Goal: Task Accomplishment & Management: Complete application form

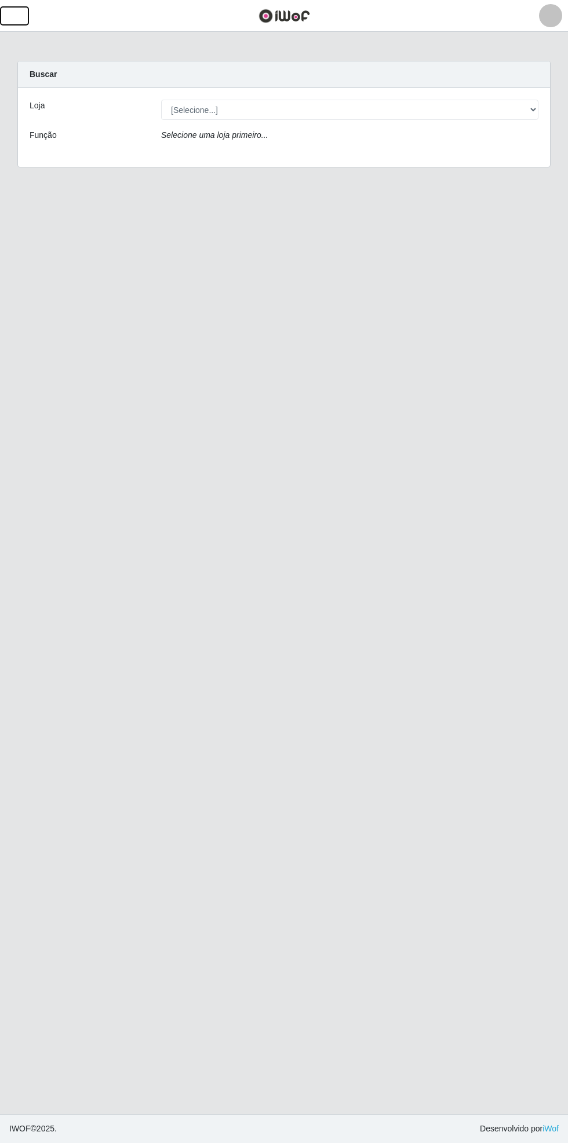
click at [17, 17] on span "button" at bounding box center [14, 15] width 15 height 13
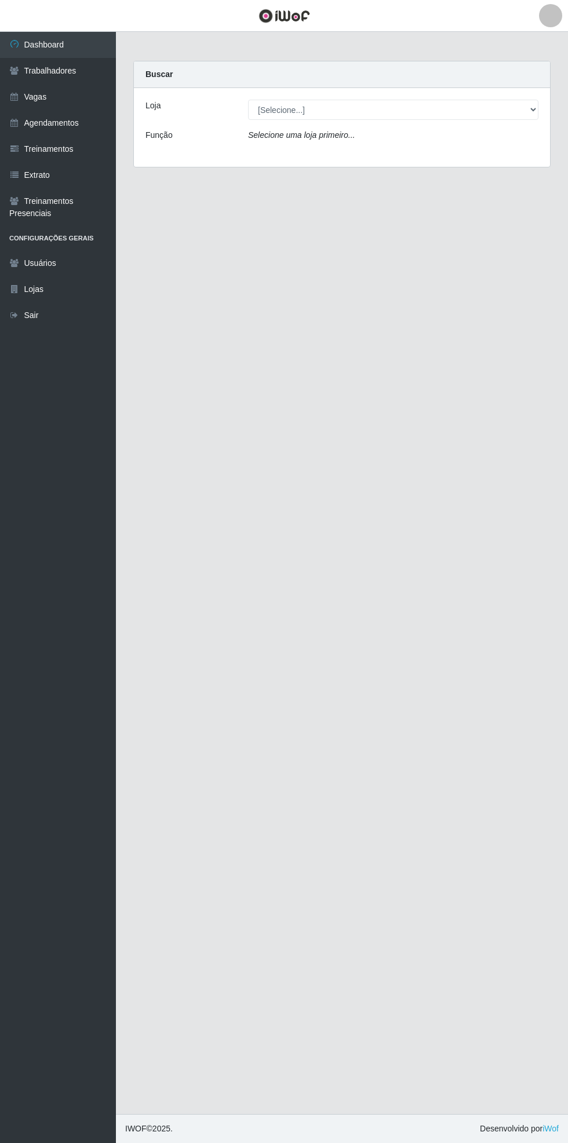
click at [88, 123] on link "Agendamentos" at bounding box center [58, 123] width 116 height 26
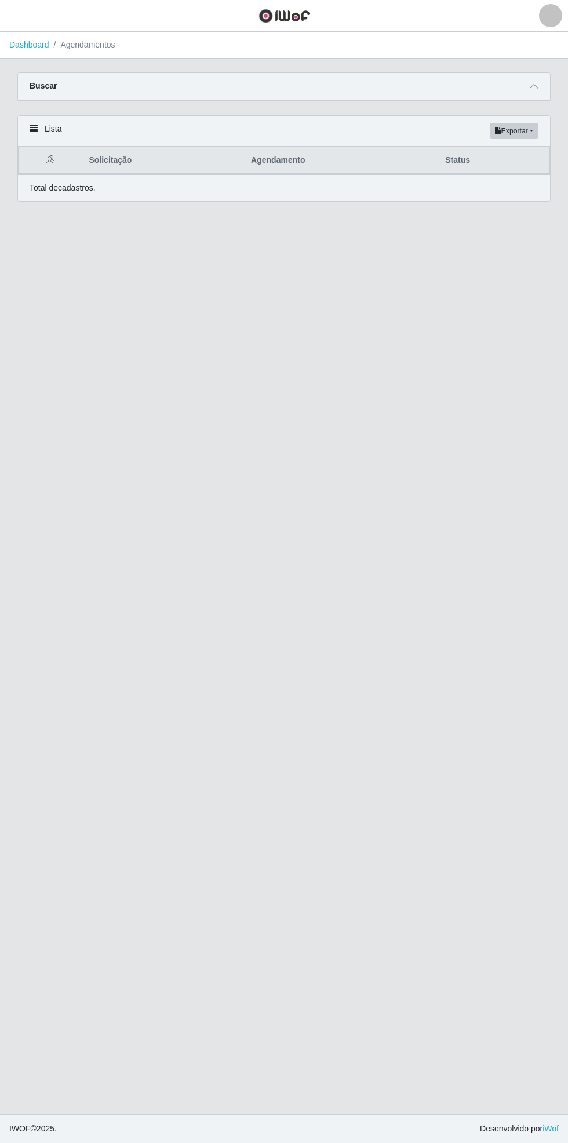
click at [531, 83] on icon at bounding box center [534, 86] width 8 height 8
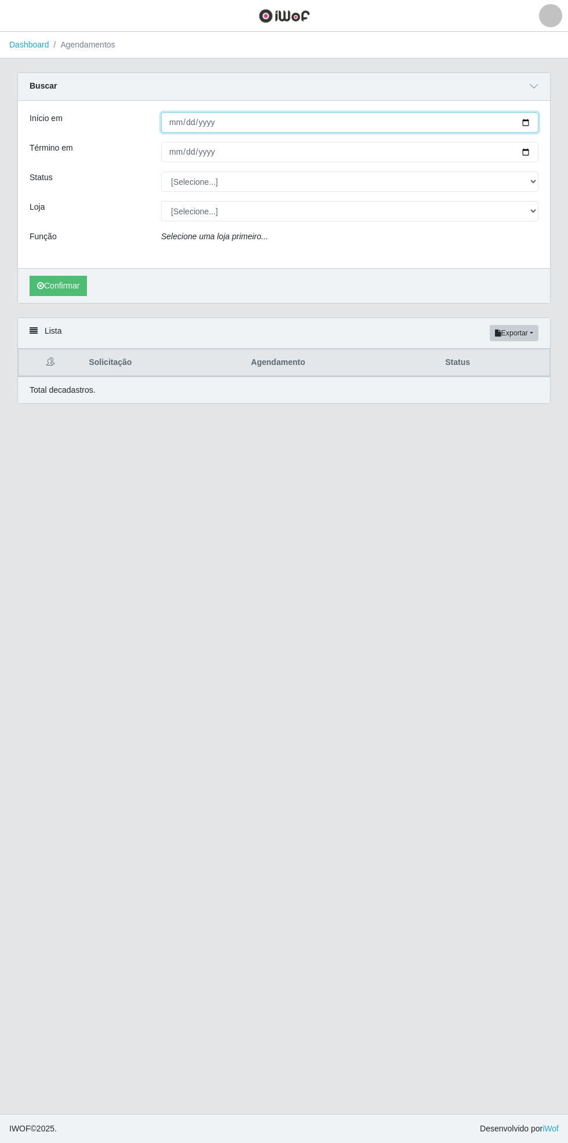
click at [532, 121] on input "Início em" at bounding box center [349, 122] width 377 height 20
type input "[DATE]"
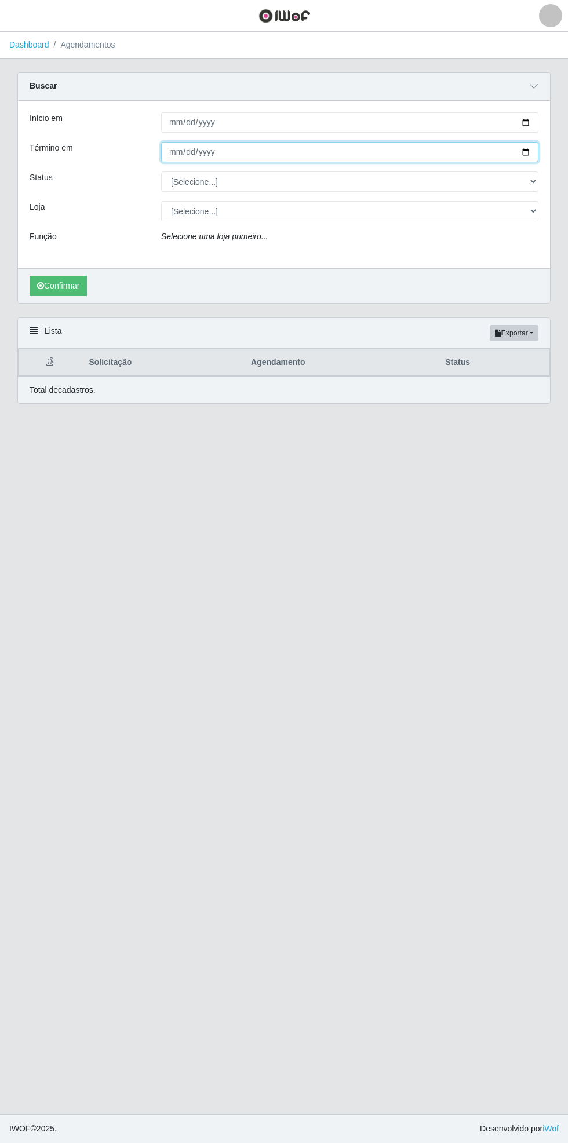
click at [532, 153] on input "Término em" at bounding box center [349, 152] width 377 height 20
type input "[DATE]"
click at [552, 174] on div "Carregando... Buscar Início em [DATE] Término em [DATE] Status [Selecione...] A…" at bounding box center [284, 194] width 551 height 245
click at [534, 181] on select "[Selecione...] AGENDADO AGUARDANDO LIBERAR EM ANDAMENTO EM REVISÃO FINALIZADO C…" at bounding box center [349, 182] width 377 height 20
select select "CANCELADO"
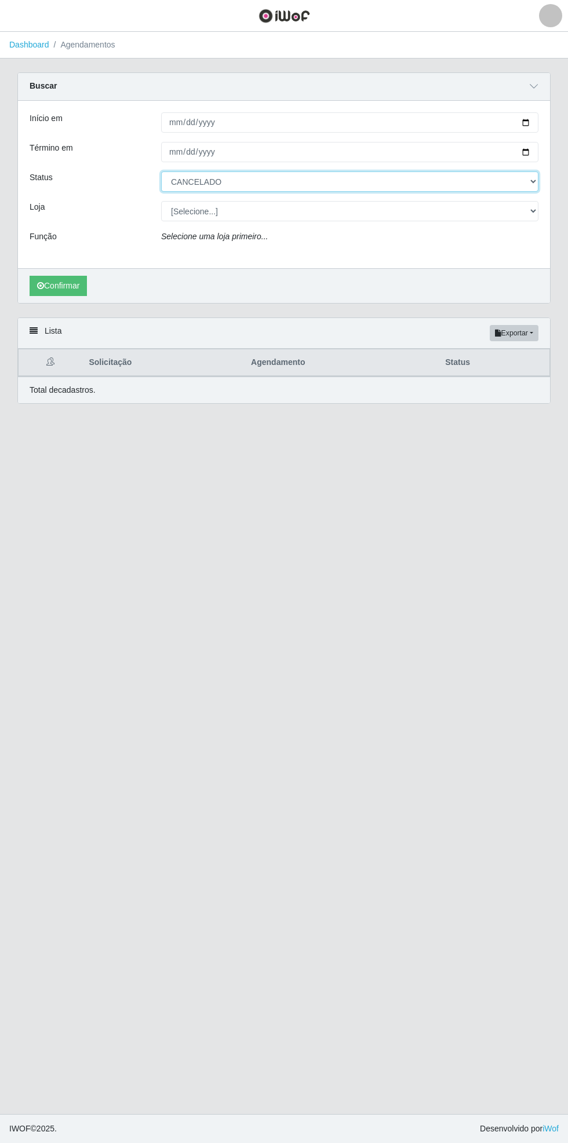
click at [161, 172] on select "[Selecione...] AGENDADO AGUARDANDO LIBERAR EM ANDAMENTO EM REVISÃO FINALIZADO C…" at bounding box center [349, 182] width 377 height 20
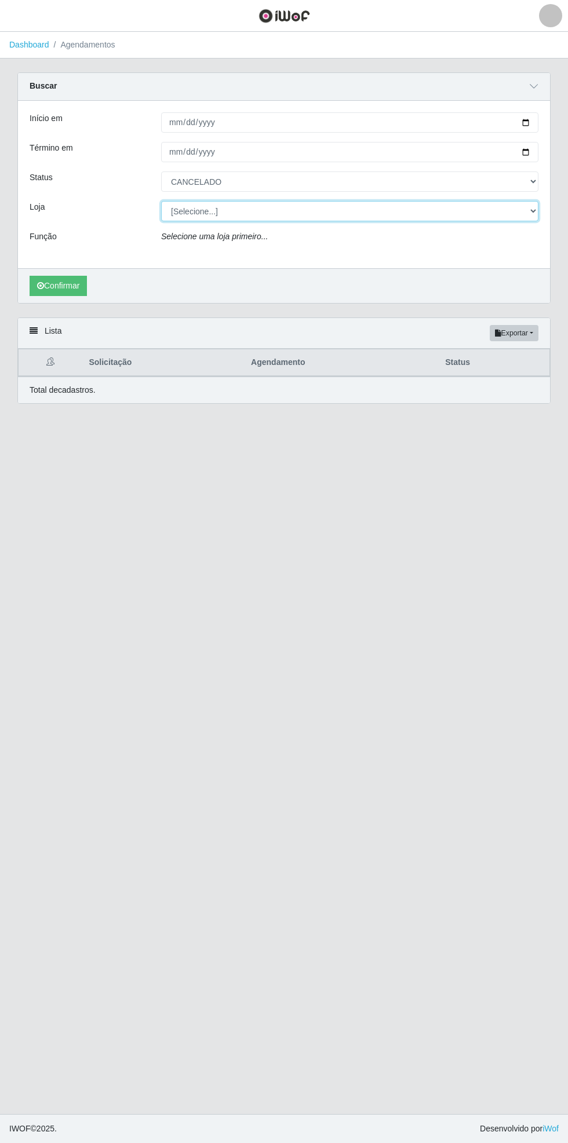
click at [537, 215] on select "[Selecione...] Bemais Supermercados - [GEOGRAPHIC_DATA]" at bounding box center [349, 211] width 377 height 20
select select "250"
click at [161, 201] on select "[Selecione...] Bemais Supermercados - [GEOGRAPHIC_DATA]" at bounding box center [349, 211] width 377 height 20
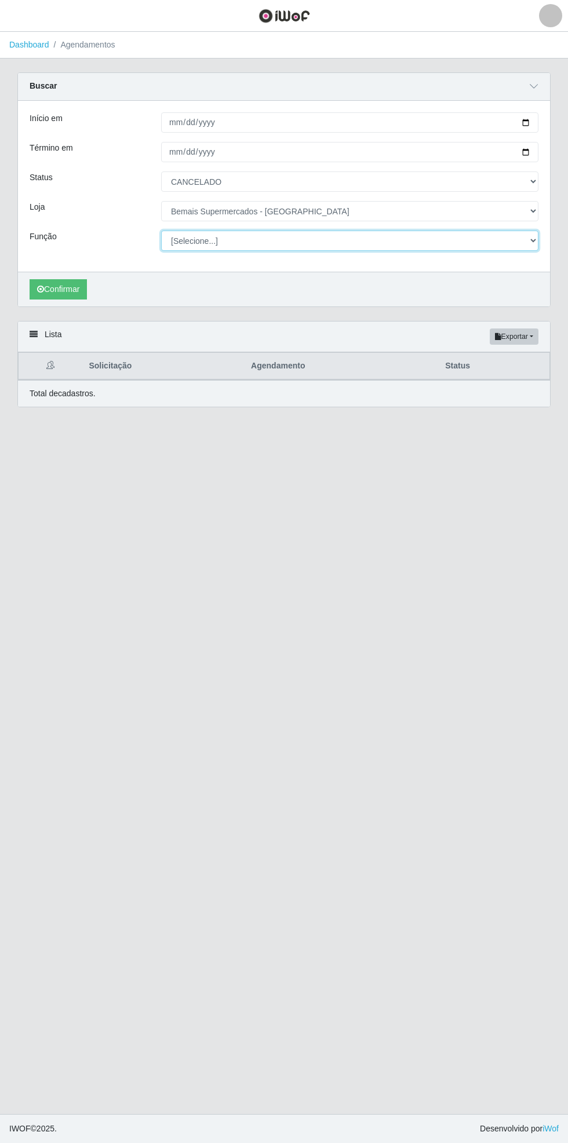
click at [535, 236] on select "[Selecione...] ASG ASG + ASG ++ Auxiliar de Estacionamento Auxiliar de Estacion…" at bounding box center [349, 241] width 377 height 20
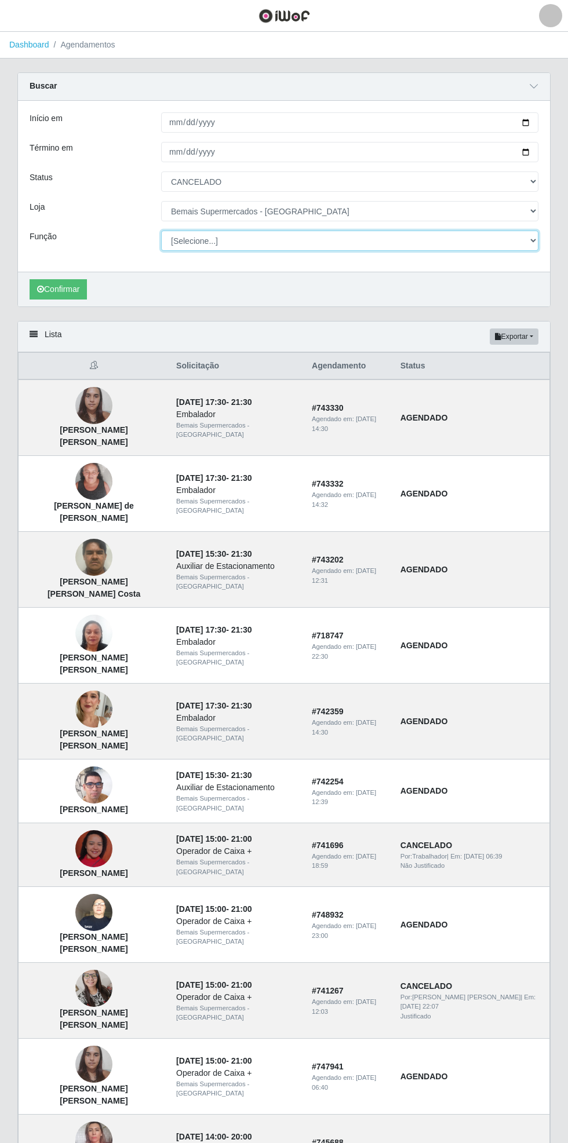
select select "72"
click at [161, 231] on select "[Selecione...] ASG ASG + ASG ++ Auxiliar de Estacionamento Auxiliar de Estacion…" at bounding box center [349, 241] width 377 height 20
click at [63, 291] on button "Confirmar" at bounding box center [58, 289] width 57 height 20
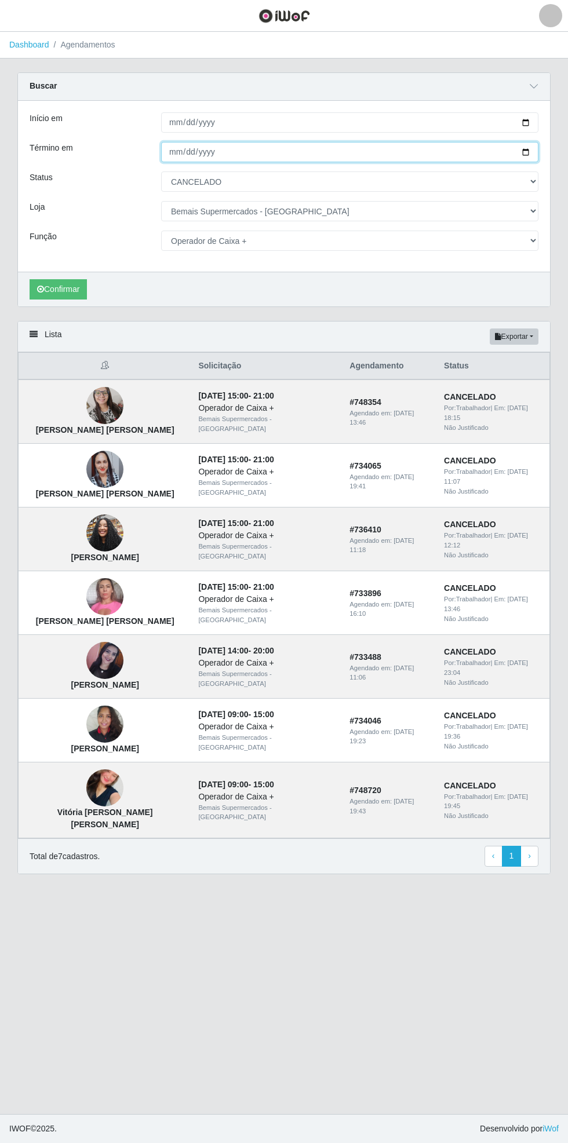
click at [530, 157] on input "[DATE]" at bounding box center [349, 152] width 377 height 20
click at [534, 185] on select "[Selecione...] AGENDADO AGUARDANDO LIBERAR EM ANDAMENTO EM REVISÃO FINALIZADO C…" at bounding box center [349, 182] width 377 height 20
select select "FINALIZADO"
click at [161, 172] on select "[Selecione...] AGENDADO AGUARDANDO LIBERAR EM ANDAMENTO EM REVISÃO FINALIZADO C…" at bounding box center [349, 182] width 377 height 20
click at [56, 288] on button "Confirmar" at bounding box center [58, 289] width 57 height 20
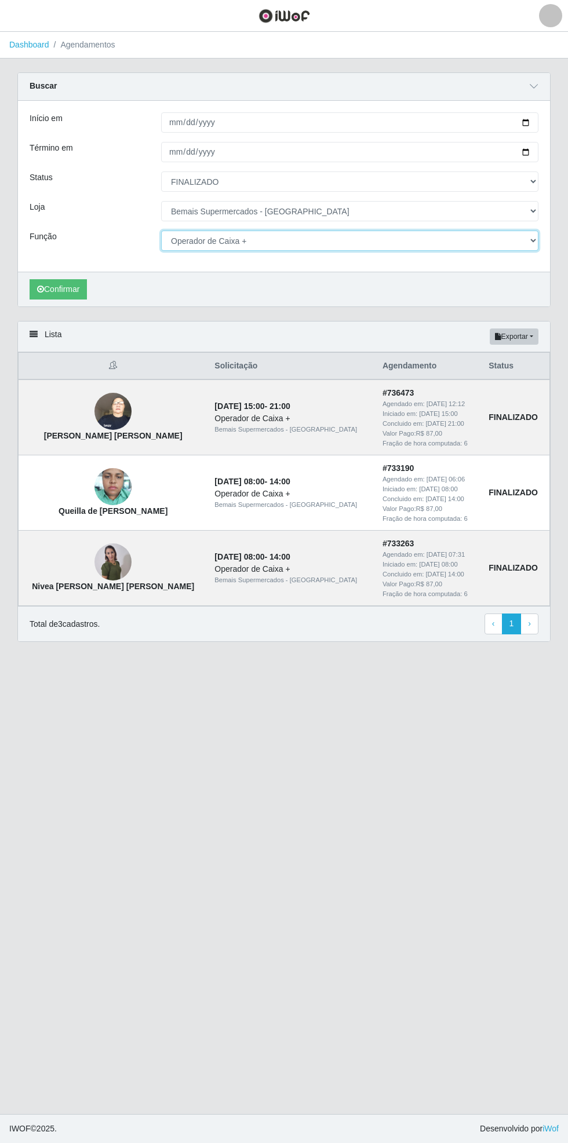
click at [532, 242] on select "[Selecione...] ASG ASG + ASG ++ Auxiliar de Estacionamento Auxiliar de Estacion…" at bounding box center [349, 241] width 377 height 20
select select "73"
click at [161, 231] on select "[Selecione...] ASG ASG + ASG ++ Auxiliar de Estacionamento Auxiliar de Estacion…" at bounding box center [349, 241] width 377 height 20
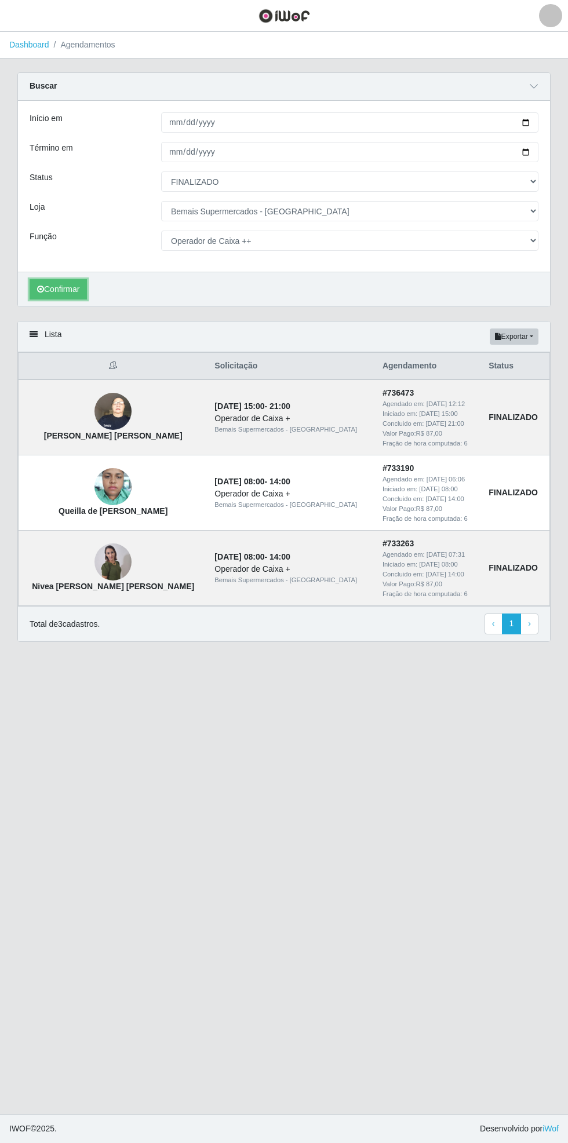
click at [57, 288] on button "Confirmar" at bounding box center [58, 289] width 57 height 20
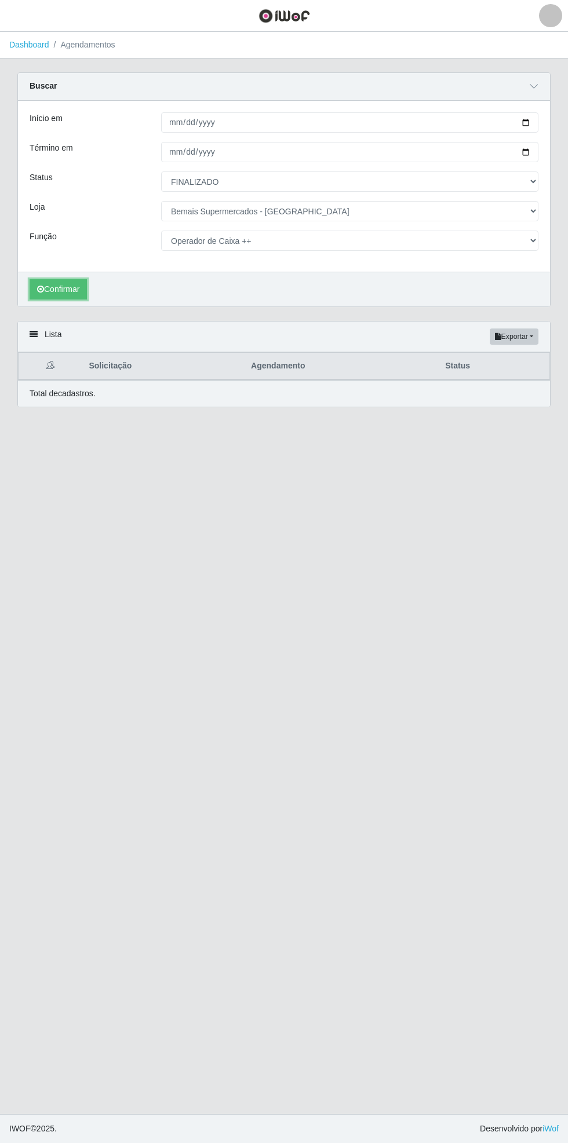
click at [58, 290] on button "Confirmar" at bounding box center [58, 289] width 57 height 20
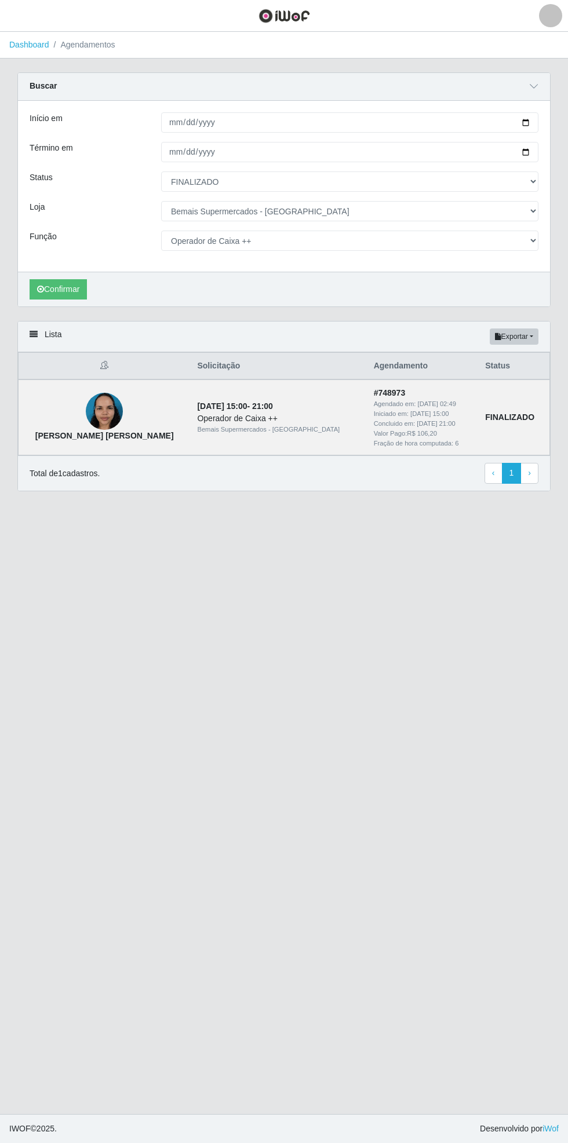
click at [83, 428] on td "[PERSON_NAME] [PERSON_NAME]" at bounding box center [105, 417] width 172 height 75
click at [86, 409] on img at bounding box center [104, 411] width 37 height 49
